Goal: Information Seeking & Learning: Learn about a topic

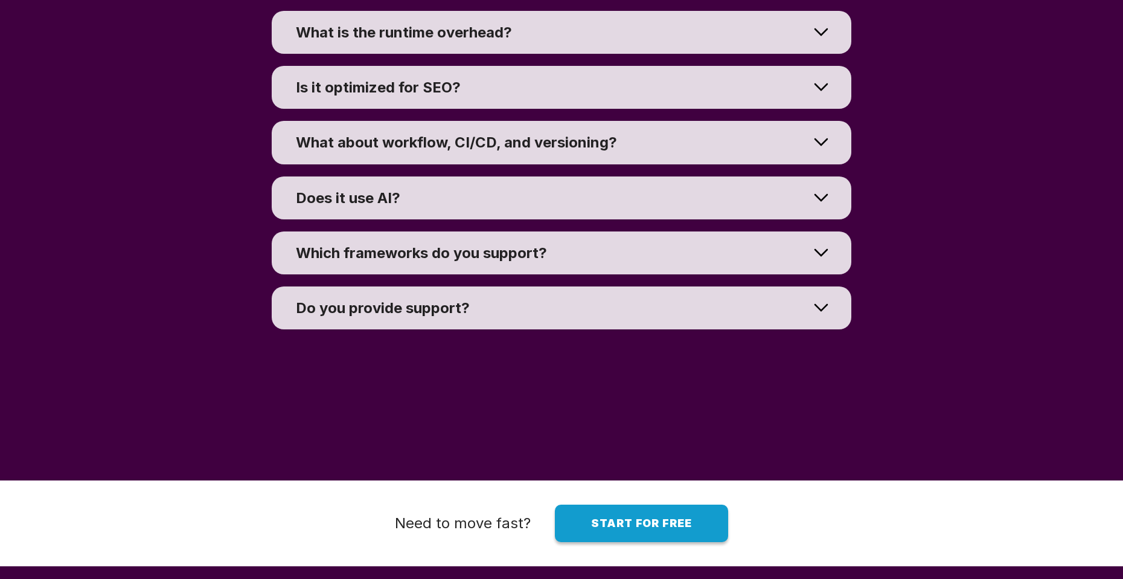
scroll to position [8857, 0]
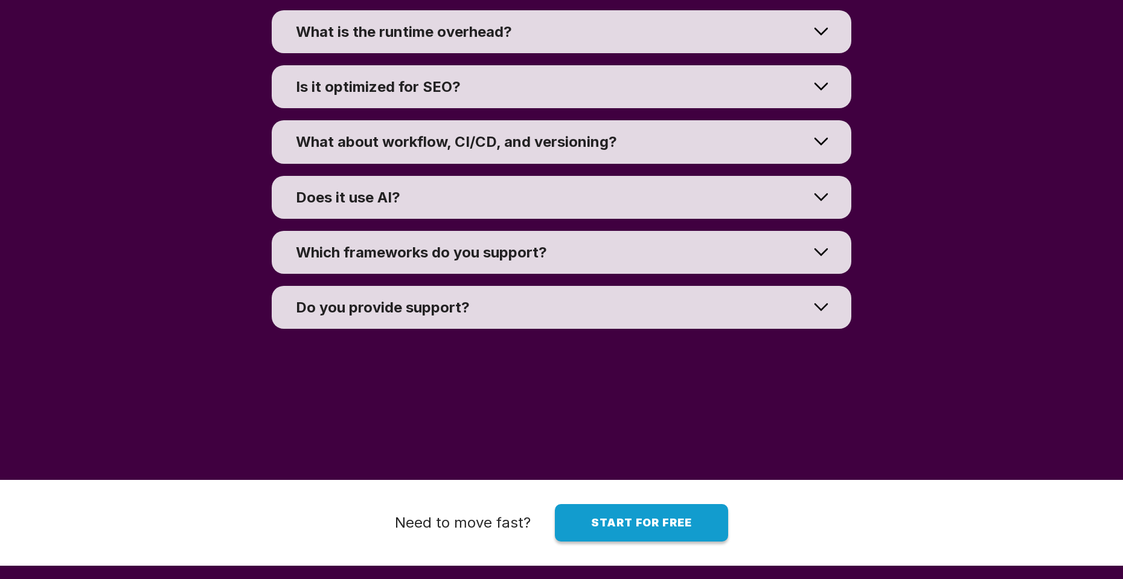
click at [435, 150] on span "What about workflow, CI/CD, and versioning?" at bounding box center [456, 142] width 321 height 18
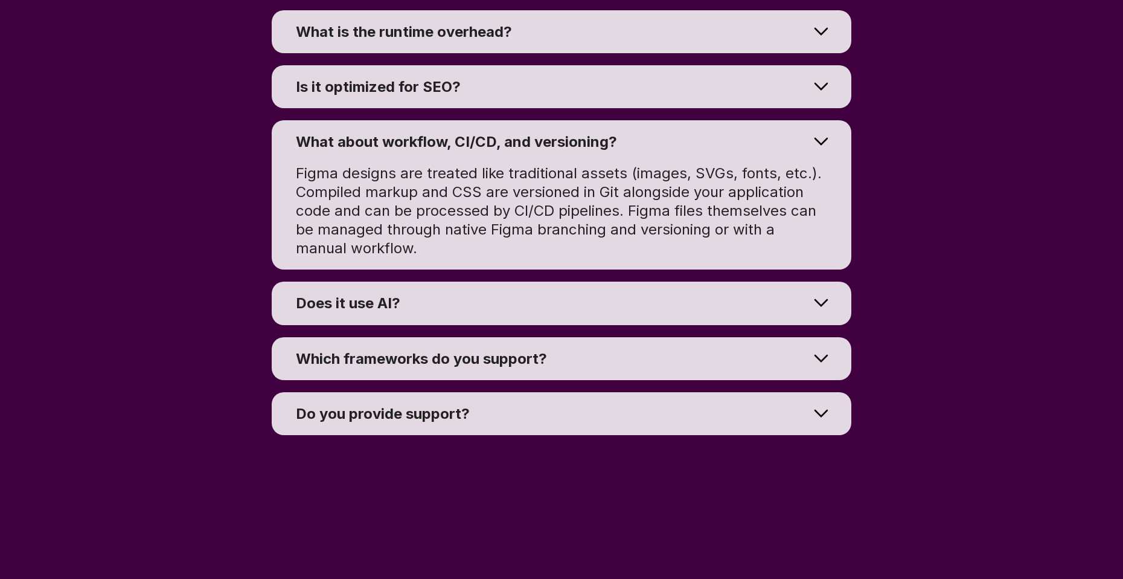
click at [617, 108] on summary "Is it optimized for SEO?" at bounding box center [562, 86] width 580 height 43
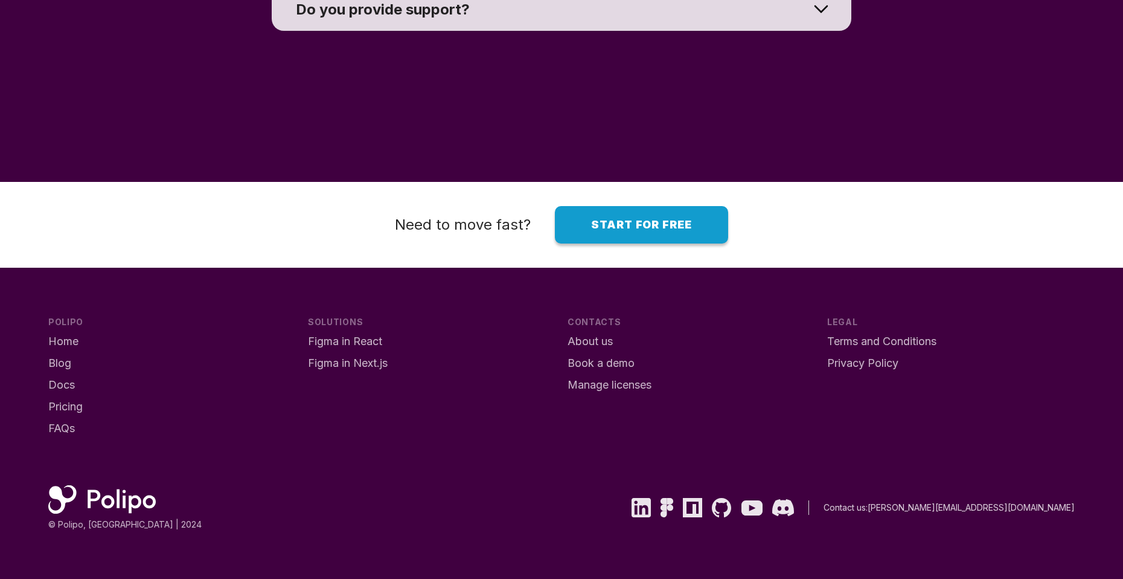
scroll to position [9262, 0]
